Goal: Task Accomplishment & Management: Use online tool/utility

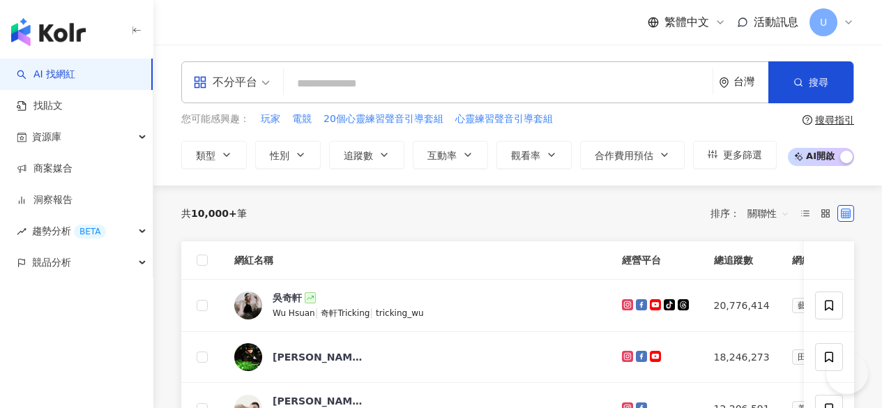
drag, startPoint x: 0, startPoint y: 0, endPoint x: 195, endPoint y: 149, distance: 245.7
click at [81, 130] on div "資源庫" at bounding box center [76, 136] width 153 height 31
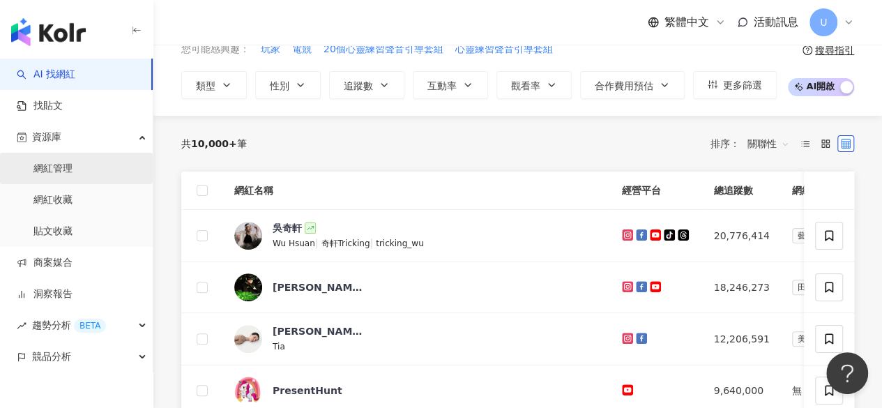
click at [72, 171] on link "網紅管理" at bounding box center [52, 169] width 39 height 14
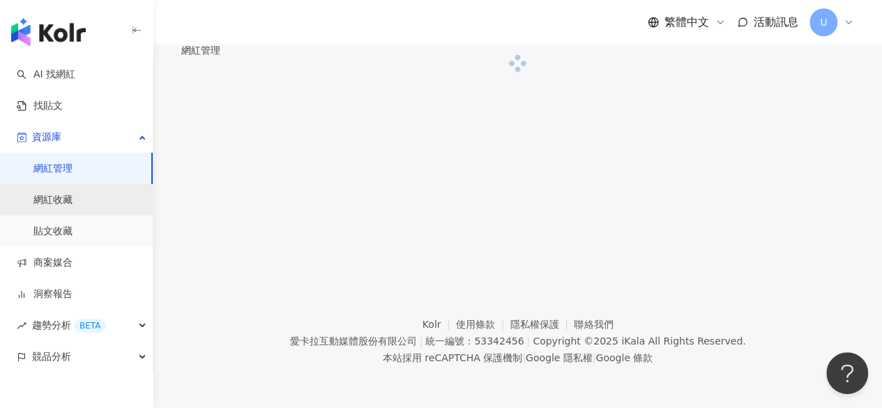
click at [72, 200] on link "網紅收藏" at bounding box center [52, 200] width 39 height 14
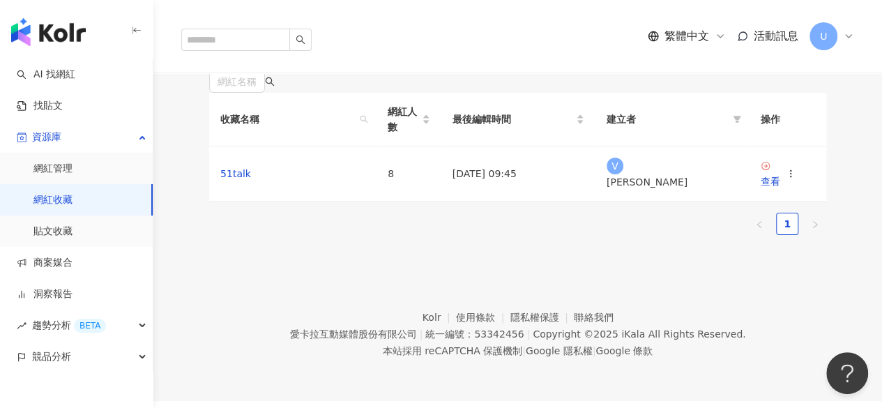
scroll to position [141, 0]
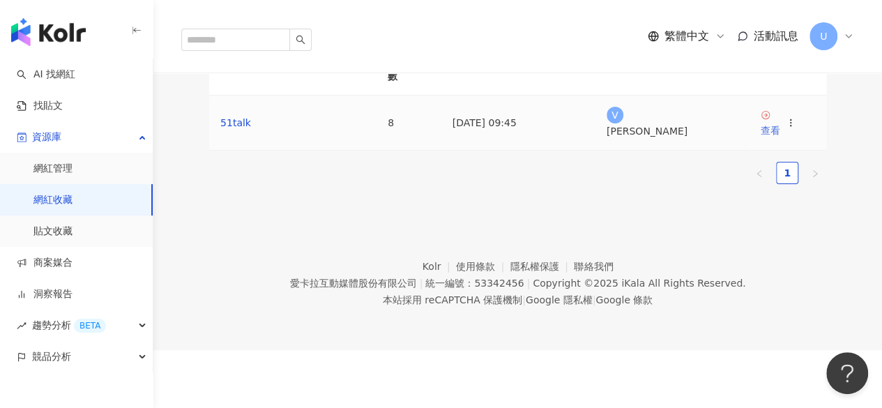
click at [777, 138] on div "查看" at bounding box center [771, 130] width 20 height 15
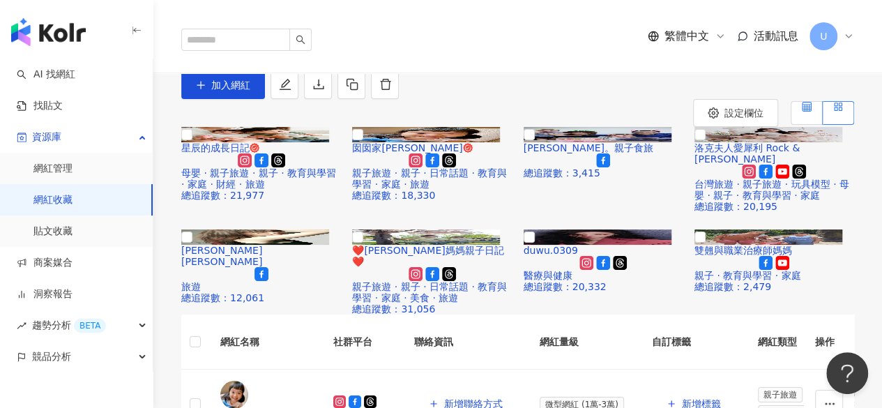
click at [798, 125] on label at bounding box center [806, 113] width 32 height 24
